Goal: Information Seeking & Learning: Learn about a topic

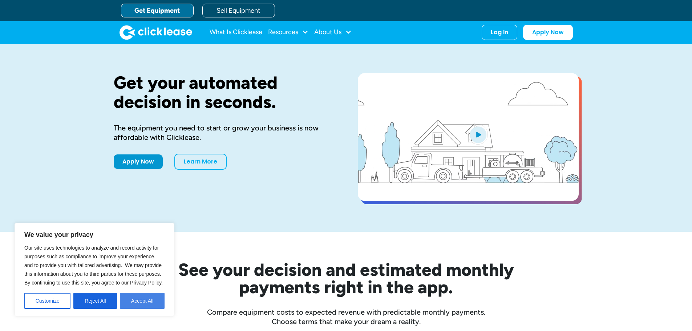
click at [143, 296] on button "Accept All" at bounding box center [142, 301] width 45 height 16
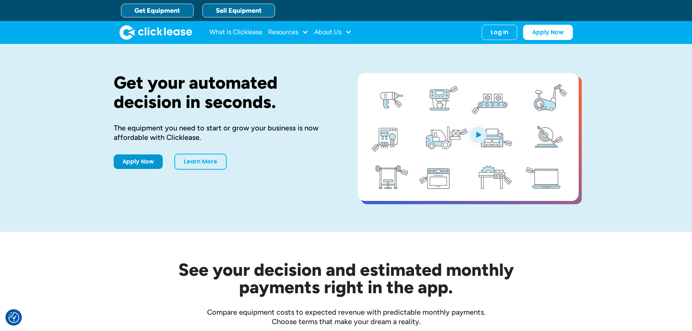
click at [243, 10] on link "Sell Equipment" at bounding box center [238, 11] width 73 height 14
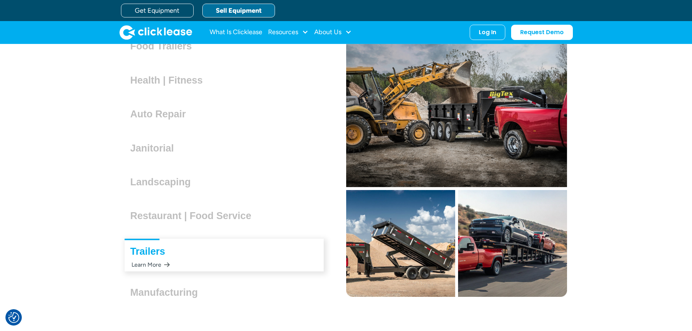
scroll to position [2071, 0]
click at [154, 187] on h3 "Landscaping" at bounding box center [163, 182] width 66 height 11
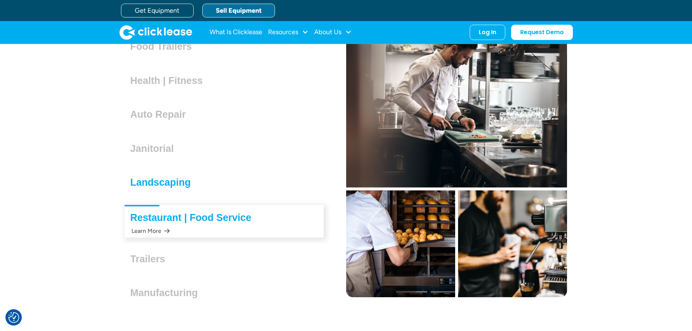
click at [142, 183] on h3 "Landscaping" at bounding box center [163, 182] width 66 height 11
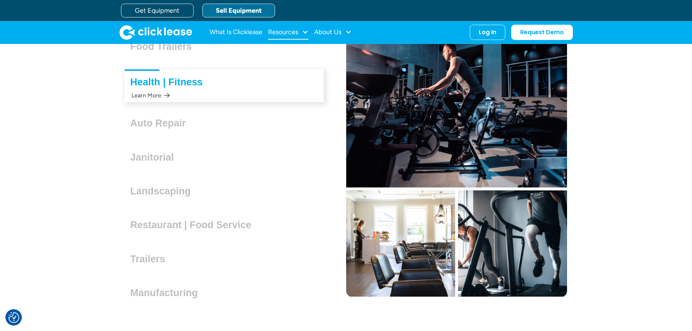
click at [298, 39] on div "Resources" at bounding box center [288, 32] width 40 height 15
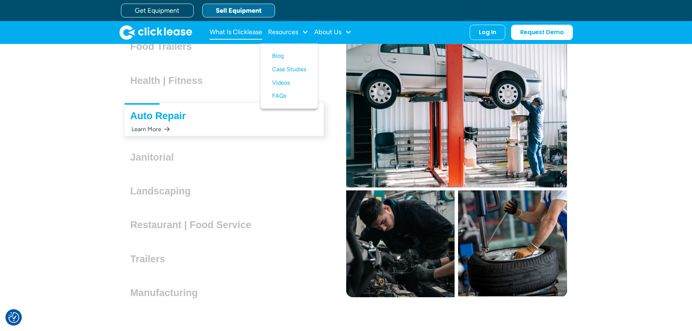
click at [249, 35] on link "What Is Clicklease" at bounding box center [236, 32] width 53 height 15
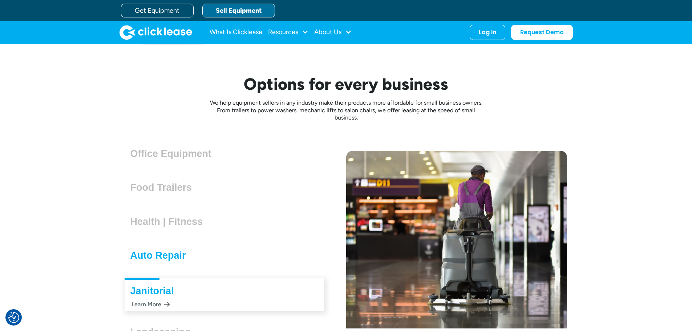
scroll to position [1925, 0]
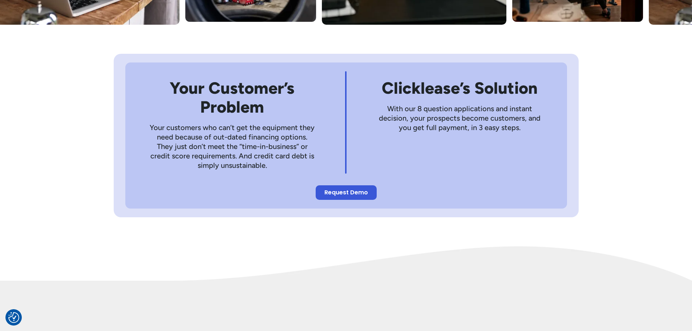
scroll to position [363, 0]
